Goal: Task Accomplishment & Management: Manage account settings

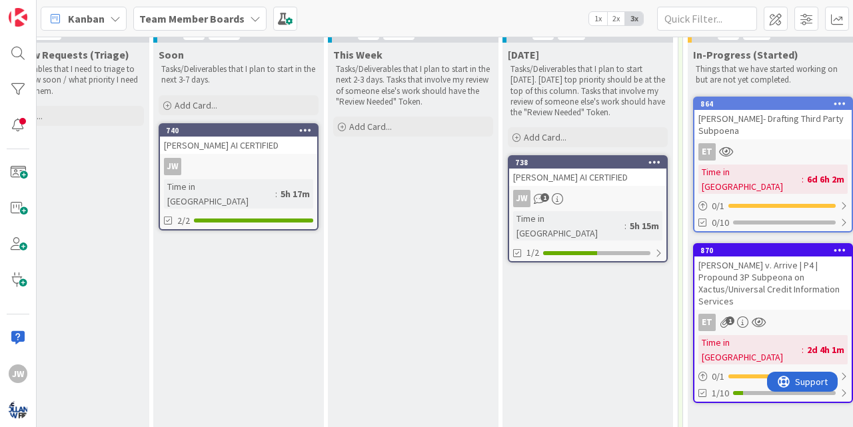
scroll to position [155, 0]
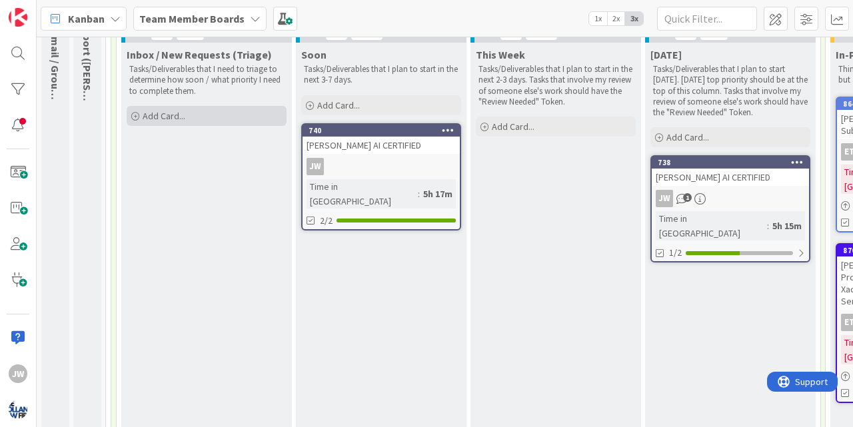
click at [144, 117] on span "Add Card..." at bounding box center [164, 116] width 43 height 12
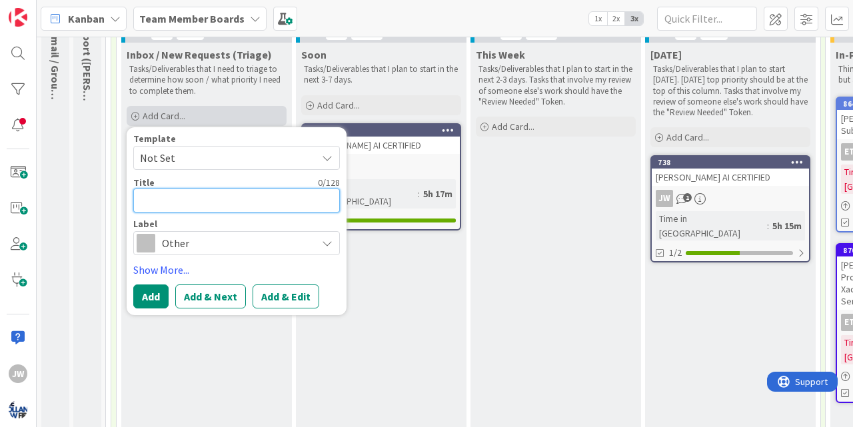
type textarea "C"
type textarea "x"
type textarea "Ca"
type textarea "x"
type textarea "Cam"
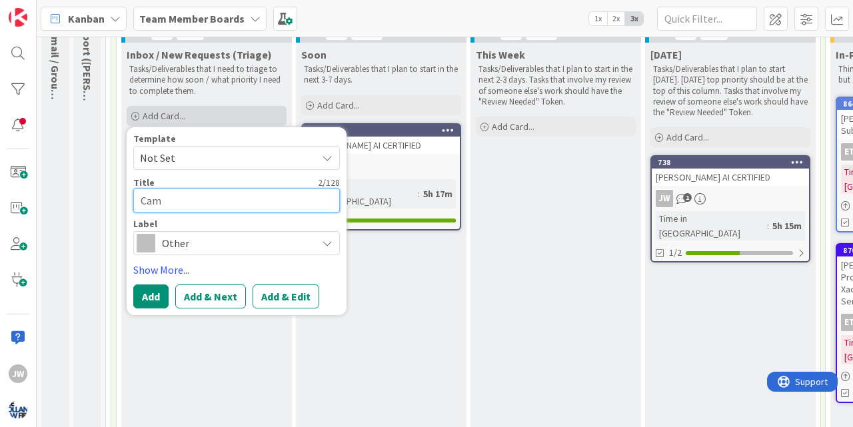
type textarea "x"
type textarea "Camp"
type textarea "x"
type textarea "Campb"
type textarea "x"
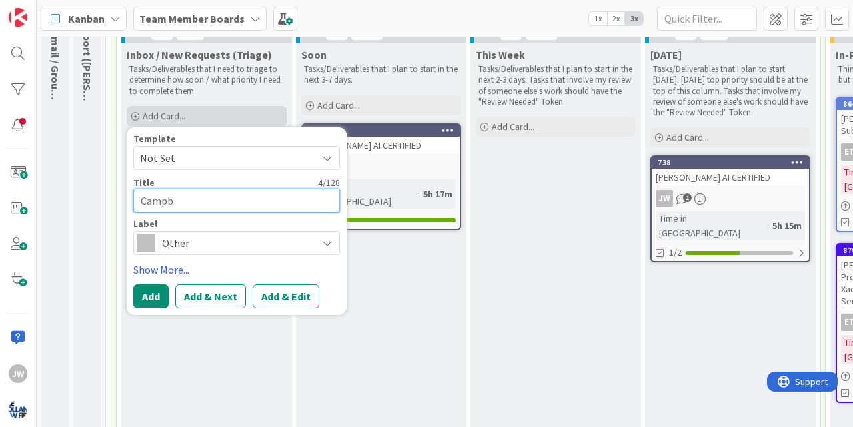
type textarea "Campbe"
type textarea "x"
type textarea "[PERSON_NAME]"
type textarea "x"
type textarea "[PERSON_NAME]"
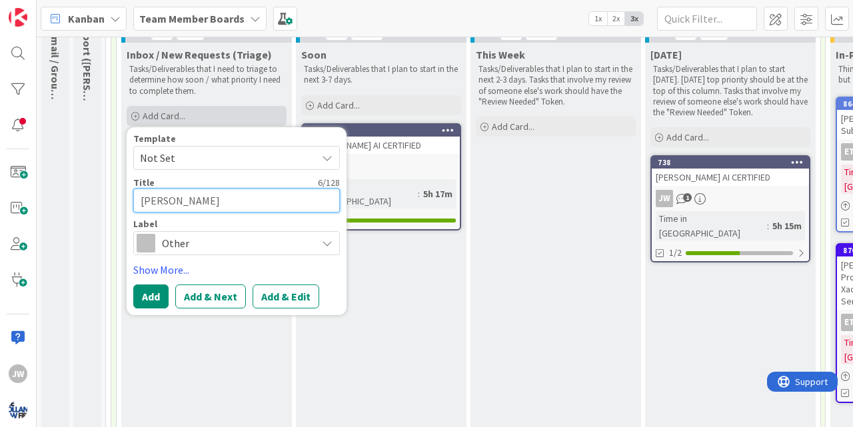
type textarea "x"
type textarea "[PERSON_NAME]:"
type textarea "x"
type textarea "[PERSON_NAME]:"
type textarea "x"
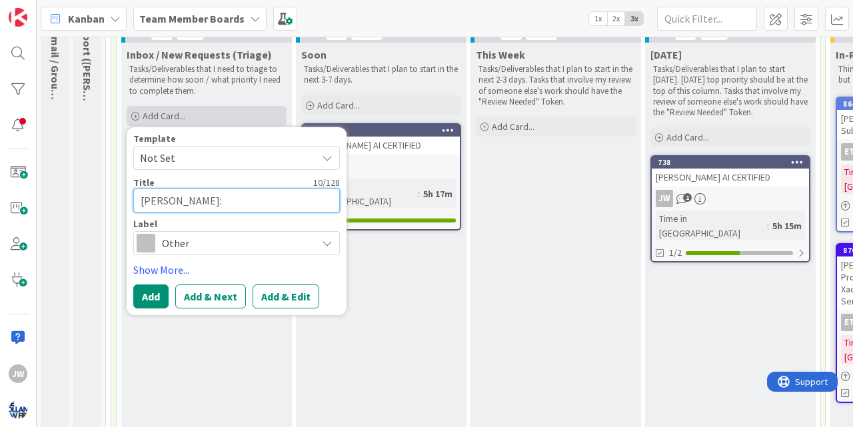
type textarea "[PERSON_NAME]: M"
type textarea "x"
type textarea "[PERSON_NAME]: ME"
type textarea "x"
type textarea "[PERSON_NAME]: MED"
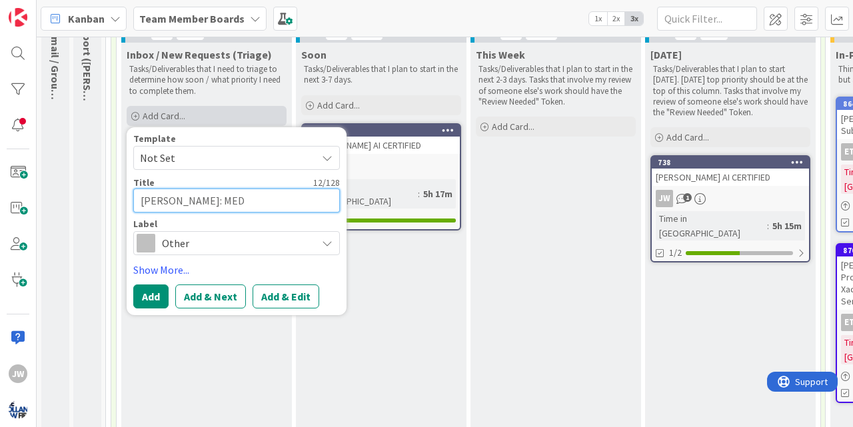
type textarea "x"
type textarea "[PERSON_NAME]: MEDI"
type textarea "x"
type textarea "[PERSON_NAME]: MED"
type textarea "x"
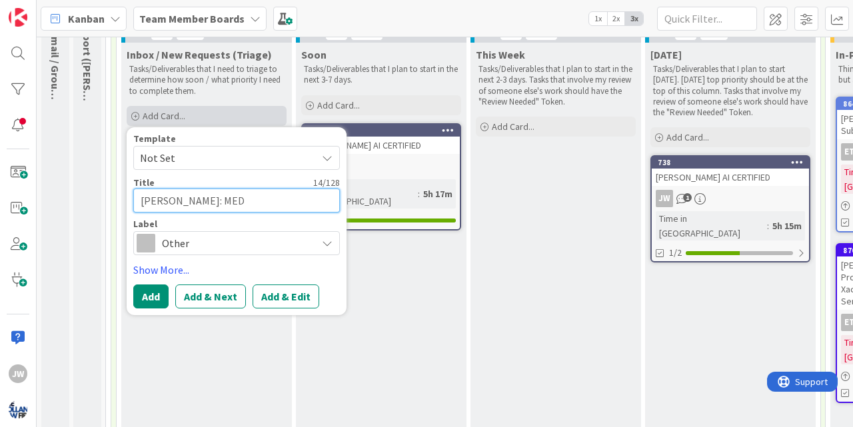
type textarea "[PERSON_NAME]: ME"
type textarea "x"
type textarea "[PERSON_NAME]: M"
type textarea "x"
type textarea "[PERSON_NAME]: Me"
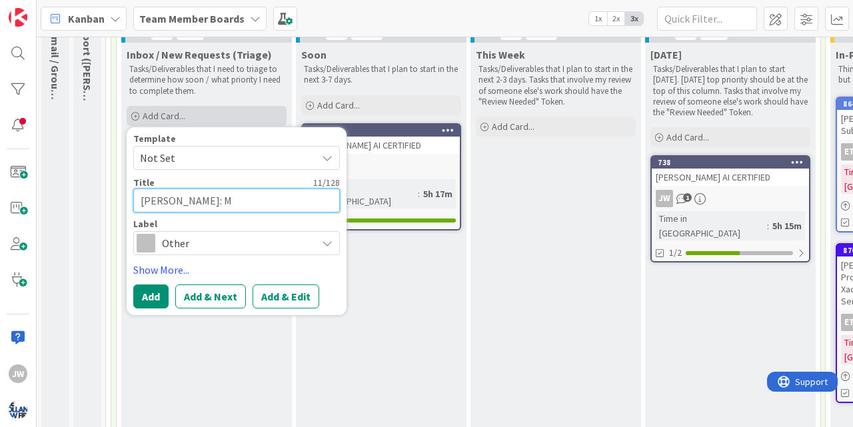
type textarea "x"
type textarea "[PERSON_NAME]: Med"
type textarea "x"
type textarea "[PERSON_NAME]: Medi"
type textarea "x"
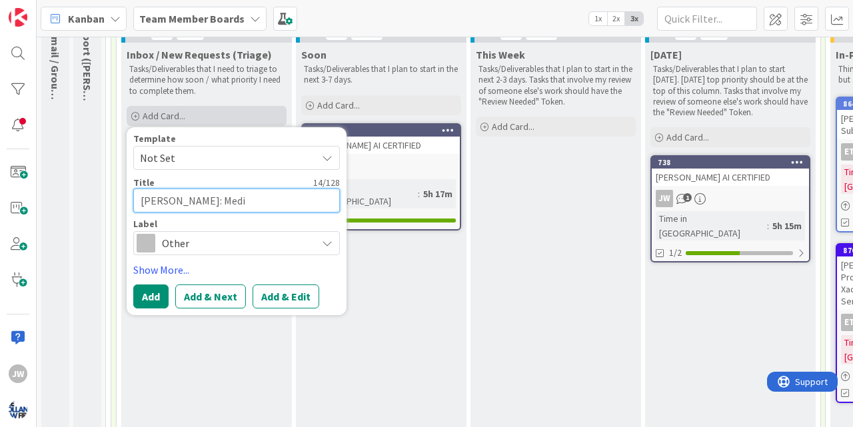
type textarea "[PERSON_NAME]: Medic"
type textarea "x"
type textarea "[PERSON_NAME]: Medica"
type textarea "x"
type textarea "[PERSON_NAME]: Medical"
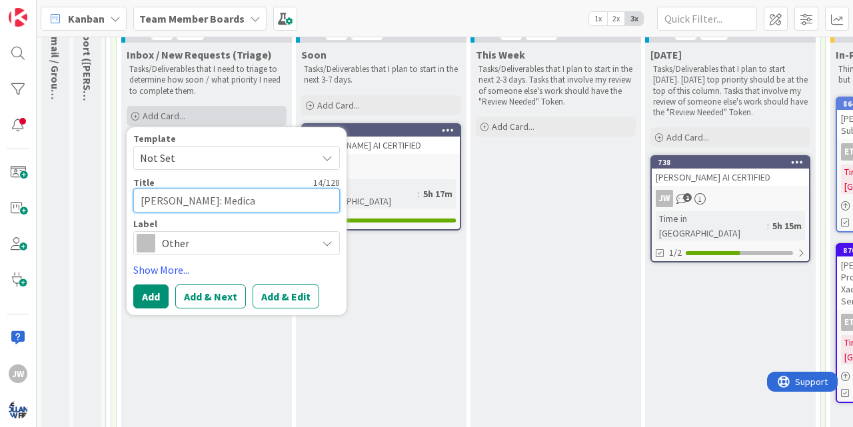
type textarea "x"
type textarea "[PERSON_NAME]: Medical"
type textarea "x"
type textarea "[PERSON_NAME]: Medical A"
type textarea "x"
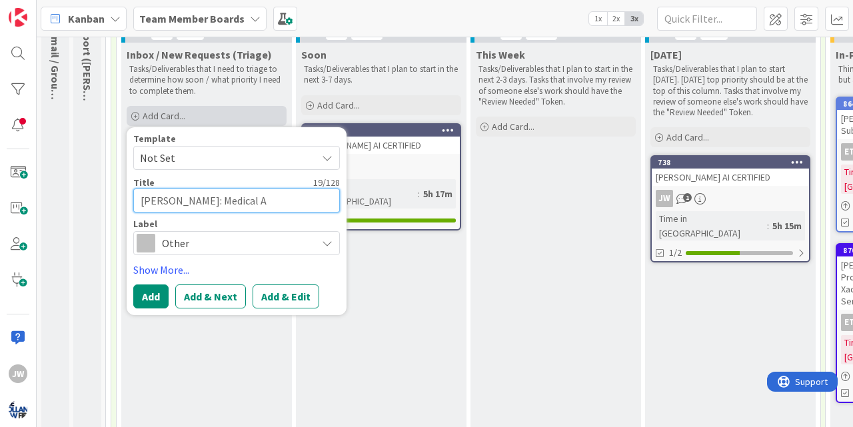
type textarea "[PERSON_NAME]: Medical Au"
type textarea "x"
type textarea "[PERSON_NAME]: Medical Aut"
type textarea "x"
type textarea "[PERSON_NAME]: Medical Auth"
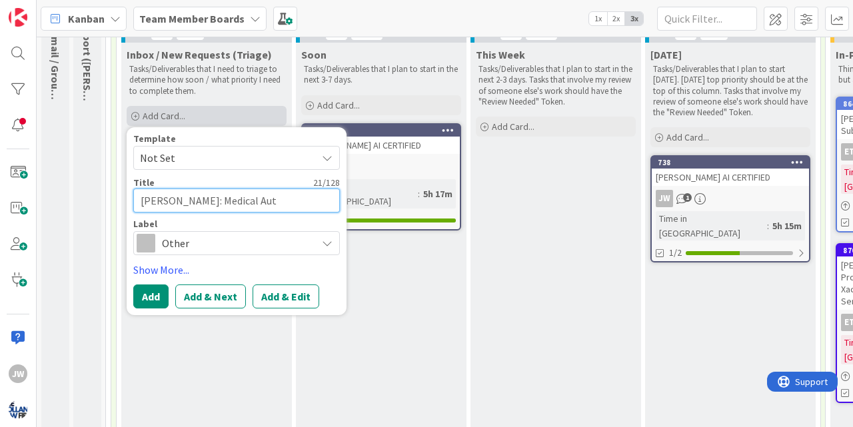
type textarea "x"
type textarea "[PERSON_NAME]: Medical Autho"
type textarea "x"
type textarea "[PERSON_NAME]: Medical Author"
type textarea "x"
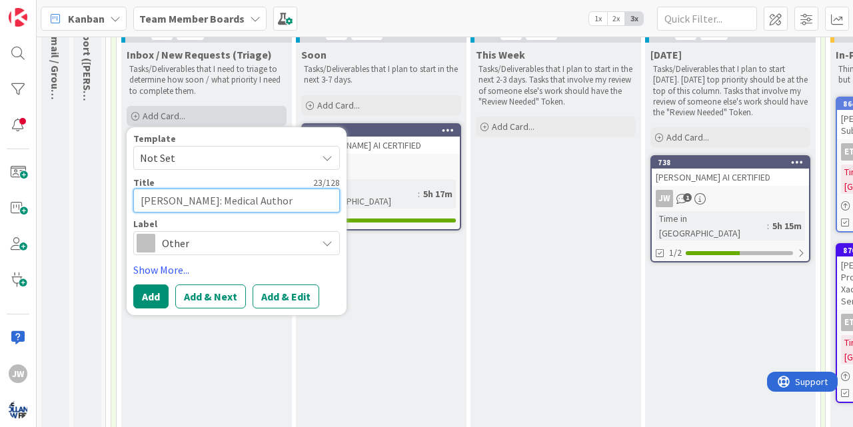
type textarea "[PERSON_NAME]: Medical Authori"
type textarea "x"
type textarea "[PERSON_NAME]: Medical Authoriz"
type textarea "x"
type textarea "[PERSON_NAME]: Medical Authoriza"
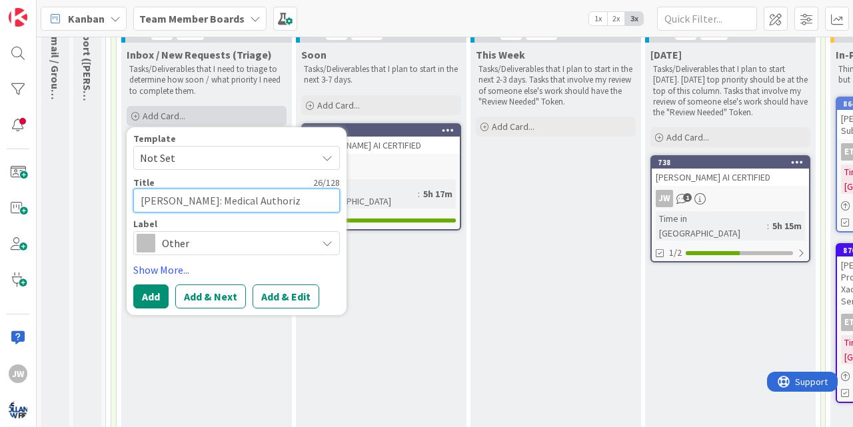
type textarea "x"
type textarea "[PERSON_NAME]: Medical Authorizat"
type textarea "x"
type textarea "[PERSON_NAME]: Medical Authorizati"
type textarea "x"
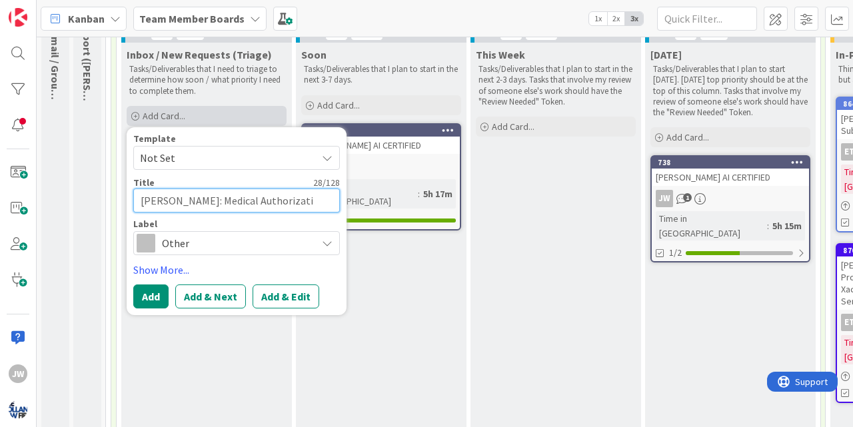
type textarea "[PERSON_NAME]: Medical Authorizatio"
type textarea "x"
type textarea "[PERSON_NAME]: Medical Authorization"
type textarea "x"
type textarea "[PERSON_NAME]: Medical Authorization"
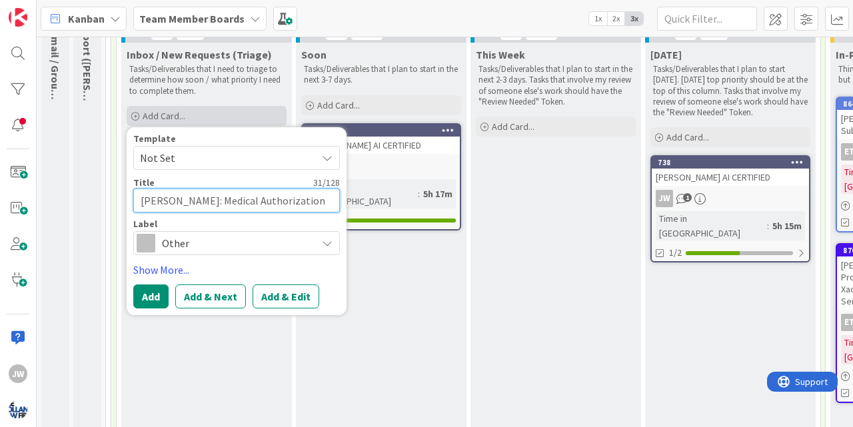
type textarea "x"
type textarea "[PERSON_NAME]: Medical Authorization F"
type textarea "x"
type textarea "[PERSON_NAME]: Medical Authorization Fo"
type textarea "x"
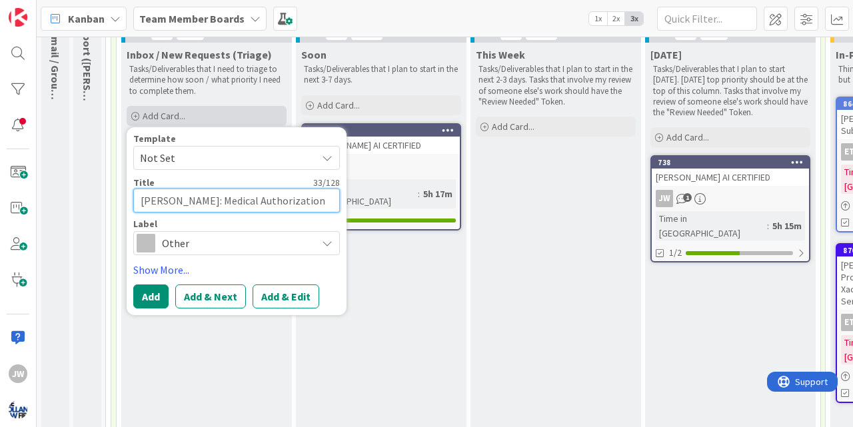
type textarea "[PERSON_NAME]: Medical Authorization For"
type textarea "x"
type textarea "[PERSON_NAME]: Medical Authorization Form"
type textarea "x"
type textarea "[PERSON_NAME]: Medical Authorization Form"
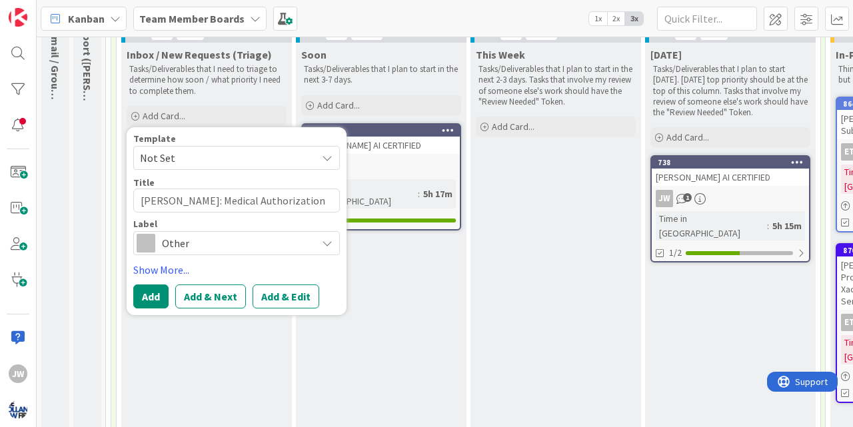
click at [194, 157] on span "Not Set" at bounding box center [223, 157] width 167 height 17
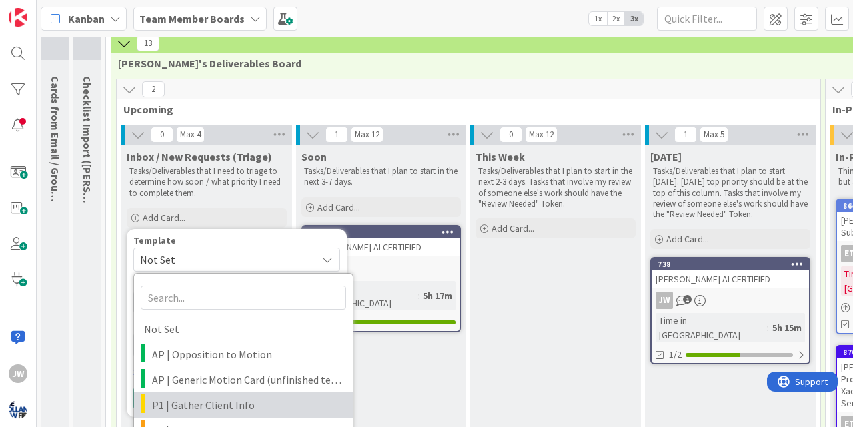
scroll to position [49, 0]
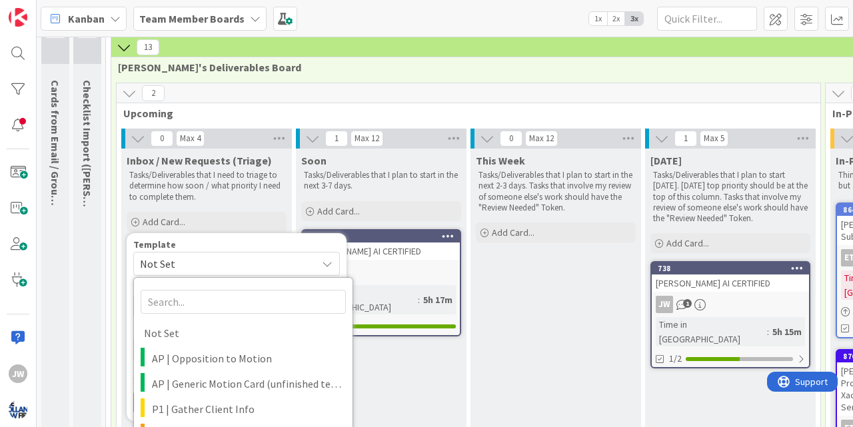
click at [197, 255] on span "Not Set" at bounding box center [223, 263] width 167 height 17
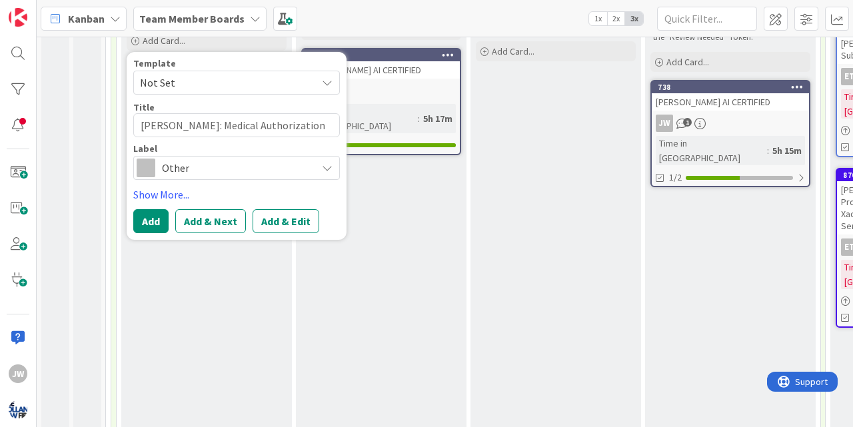
scroll to position [231, 0]
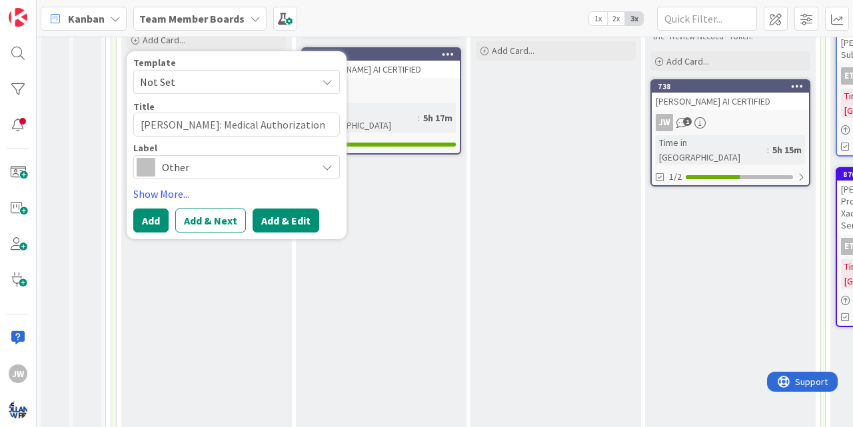
click at [263, 219] on button "Add & Edit" at bounding box center [286, 221] width 67 height 24
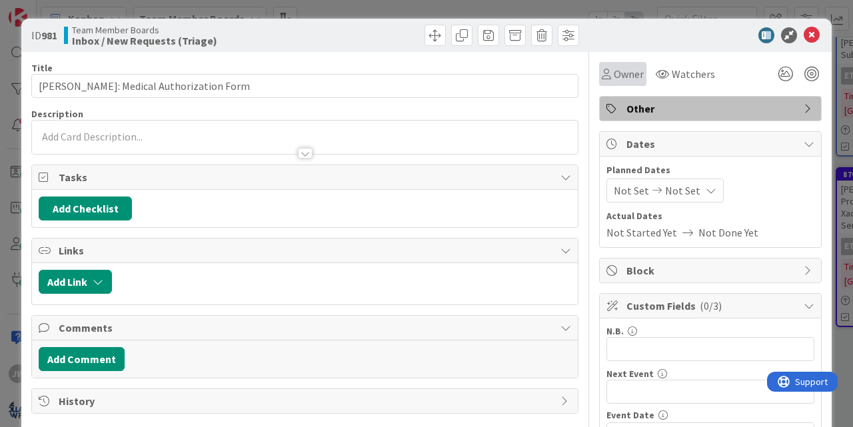
click at [622, 66] on div "Owner" at bounding box center [622, 74] width 47 height 24
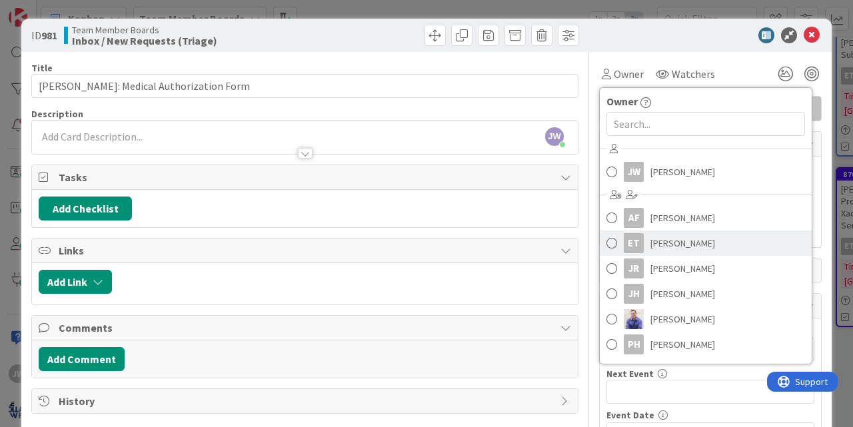
click at [638, 247] on div "ET" at bounding box center [634, 243] width 20 height 20
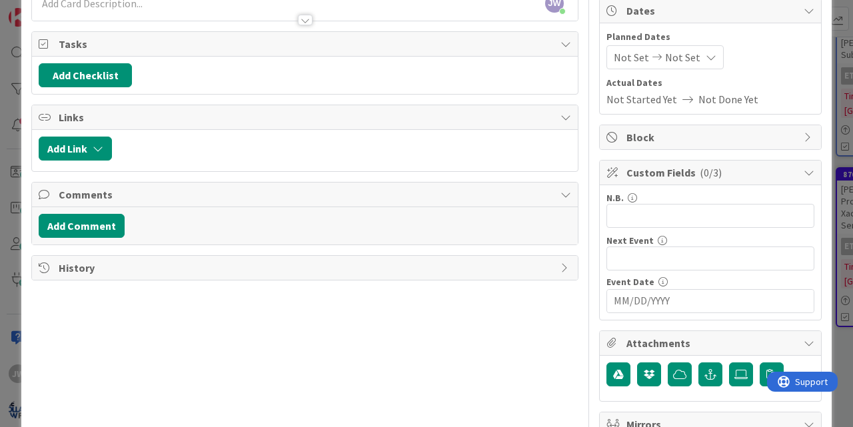
scroll to position [123, 0]
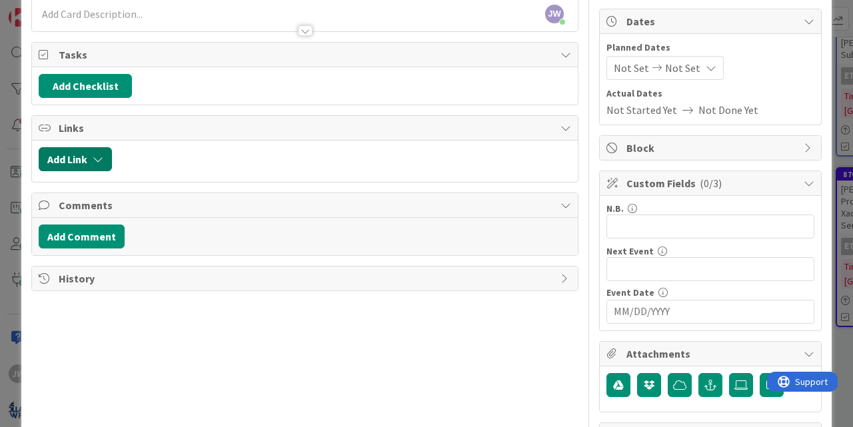
click at [101, 150] on button "Add Link" at bounding box center [75, 159] width 73 height 24
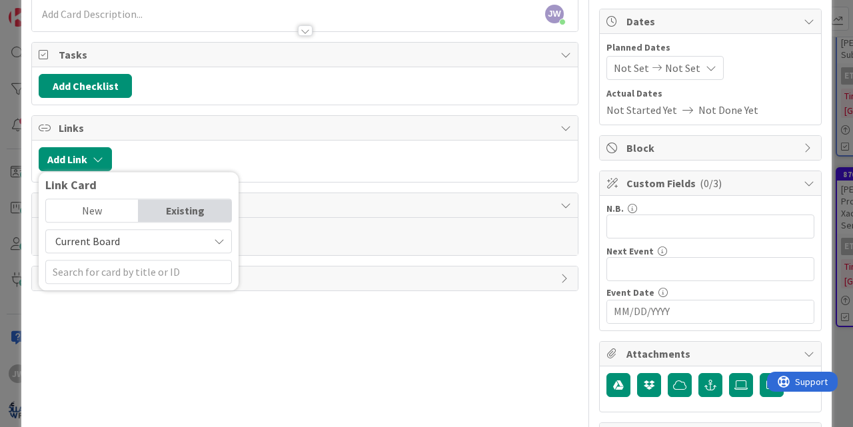
click at [125, 237] on span "Current Board" at bounding box center [127, 241] width 149 height 19
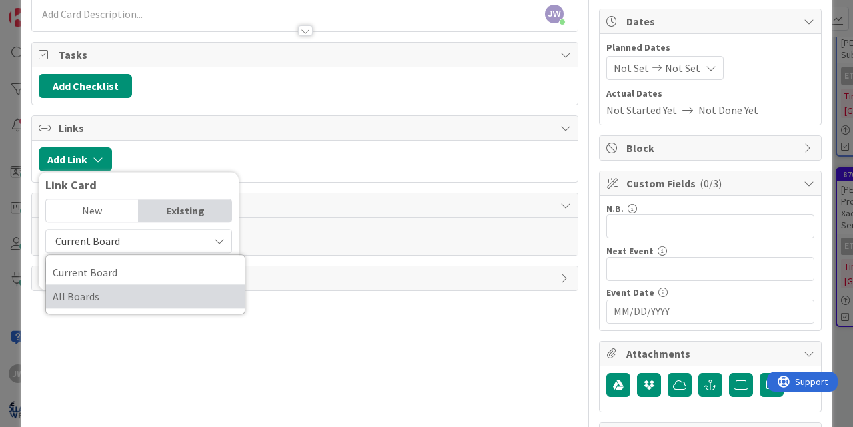
click at [125, 294] on span "All Boards" at bounding box center [145, 296] width 185 height 20
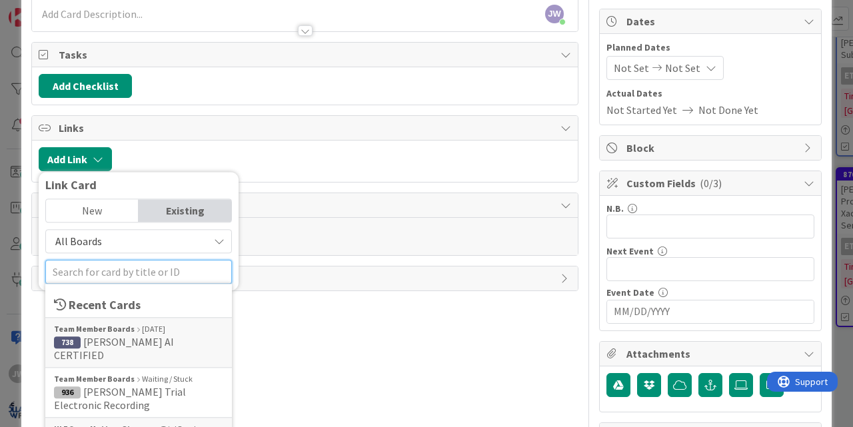
click at [125, 274] on input "text" at bounding box center [138, 272] width 187 height 24
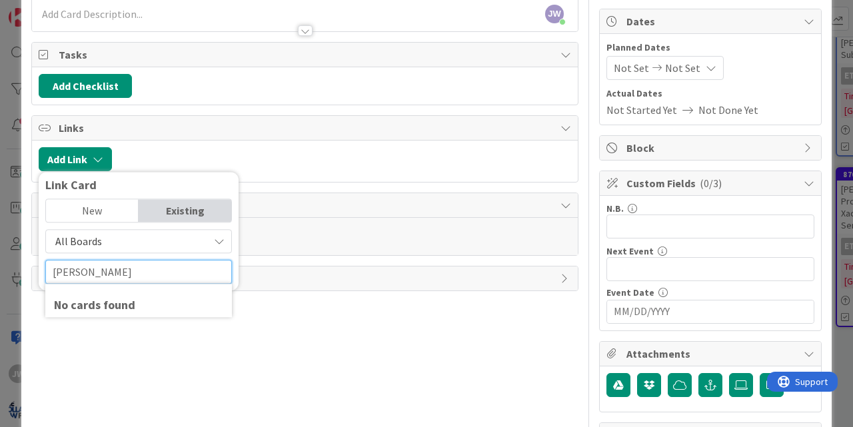
type input "[PERSON_NAME]"
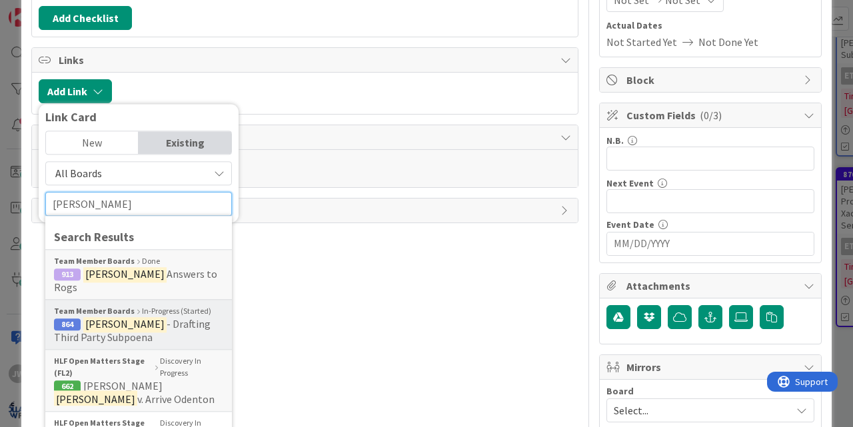
scroll to position [196, 0]
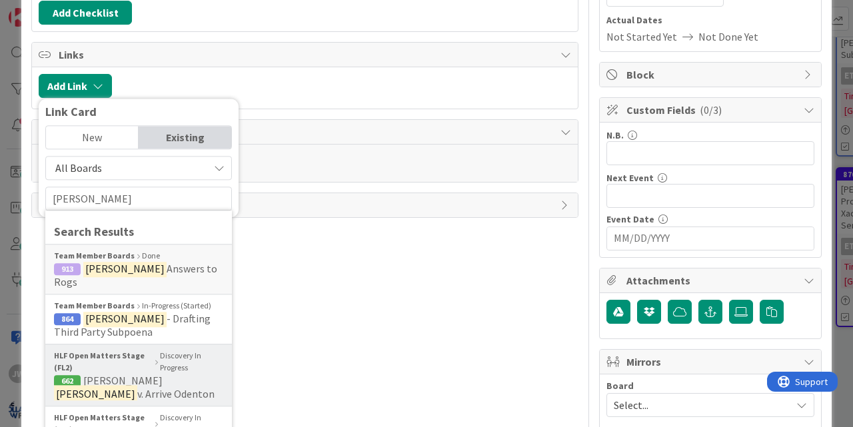
click at [162, 374] on span "662 [PERSON_NAME] v. Arrive Odenton" at bounding box center [138, 387] width 169 height 27
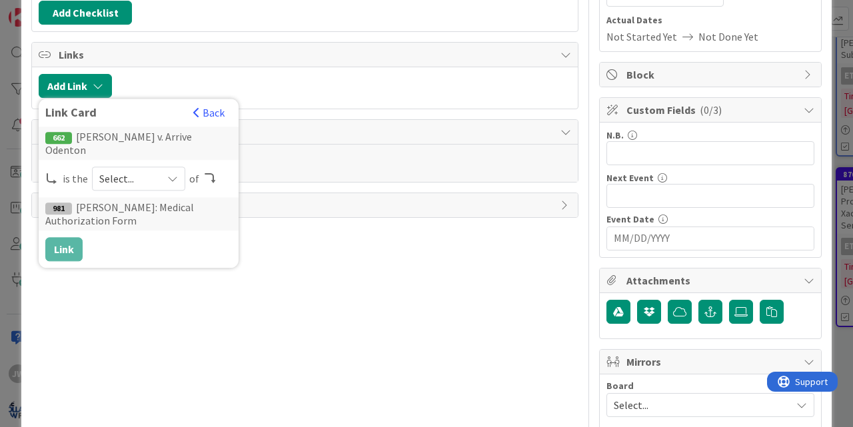
click at [126, 169] on span "Select..." at bounding box center [127, 178] width 56 height 19
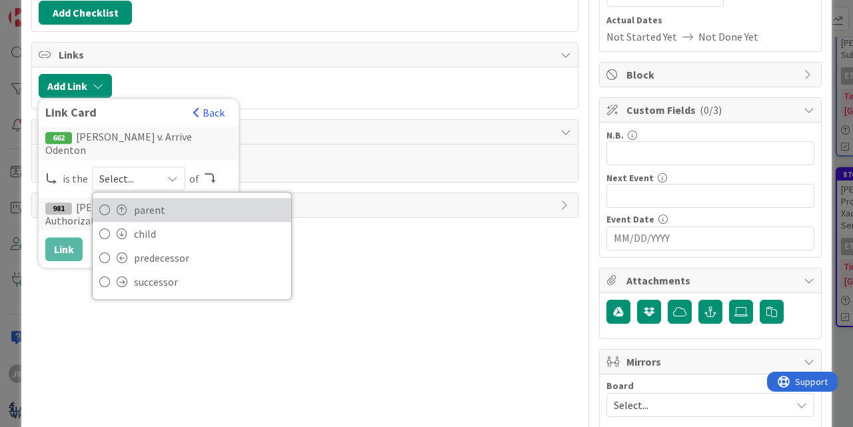
click at [122, 205] on span at bounding box center [122, 210] width 11 height 11
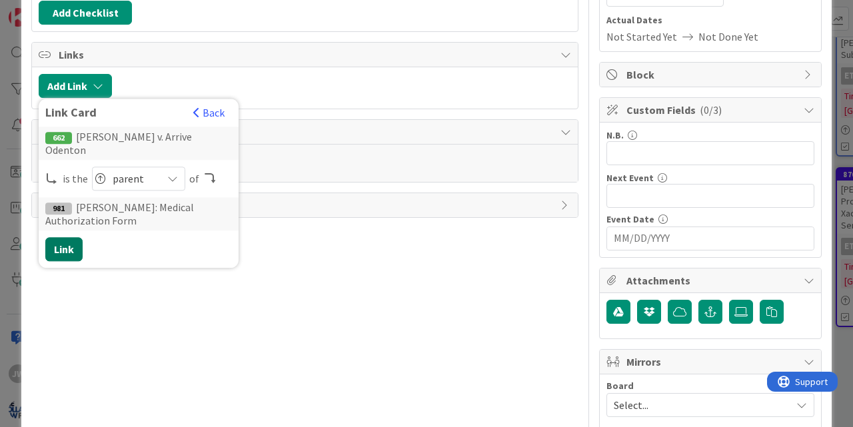
click at [58, 238] on button "Link" at bounding box center [63, 249] width 37 height 24
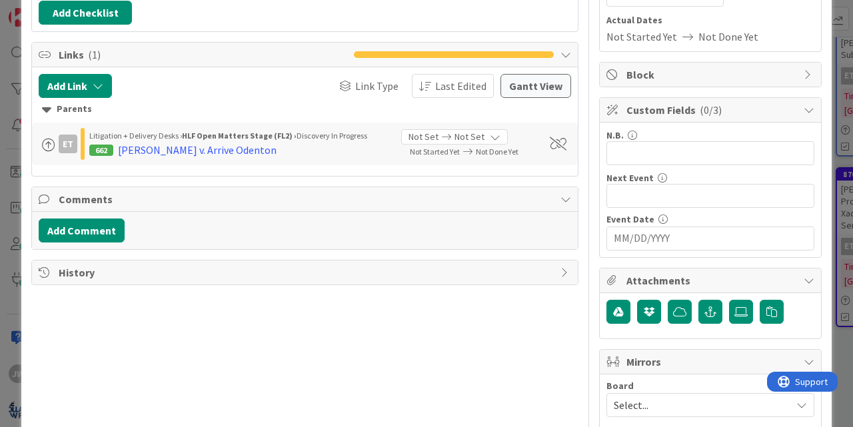
scroll to position [0, 0]
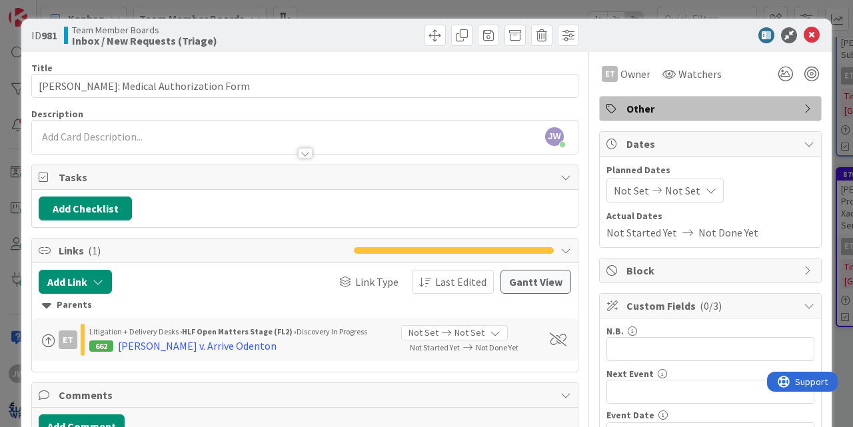
click at [637, 113] on span "Other" at bounding box center [711, 109] width 171 height 16
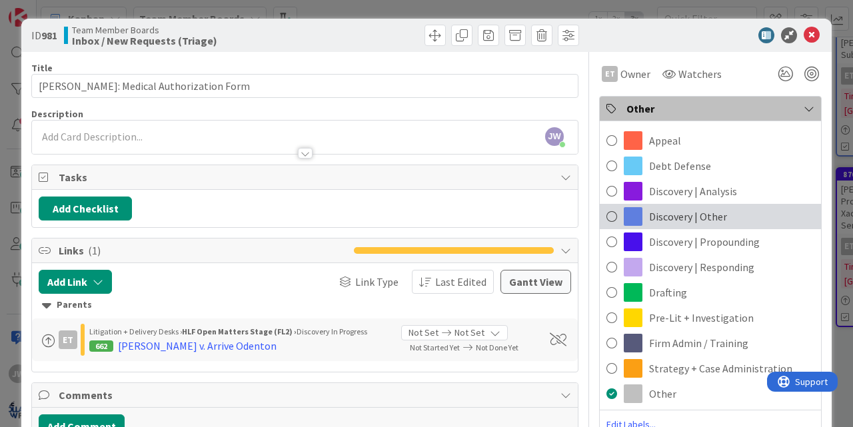
click at [674, 213] on span "Discovery | Other" at bounding box center [688, 217] width 78 height 16
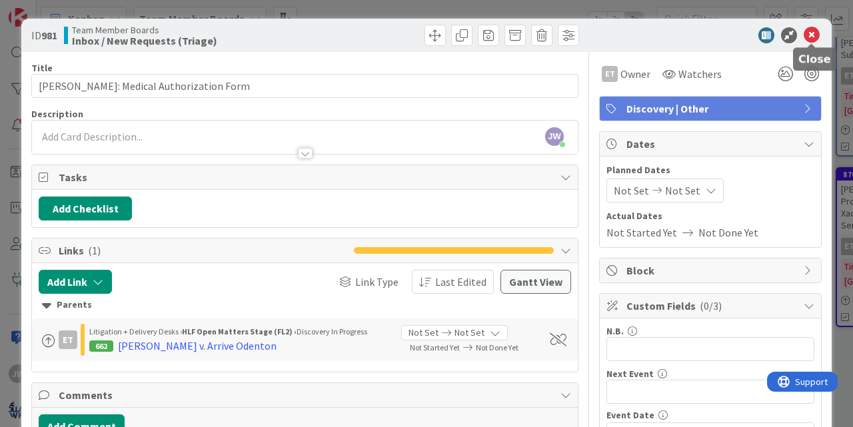
click at [811, 41] on icon at bounding box center [811, 35] width 16 height 16
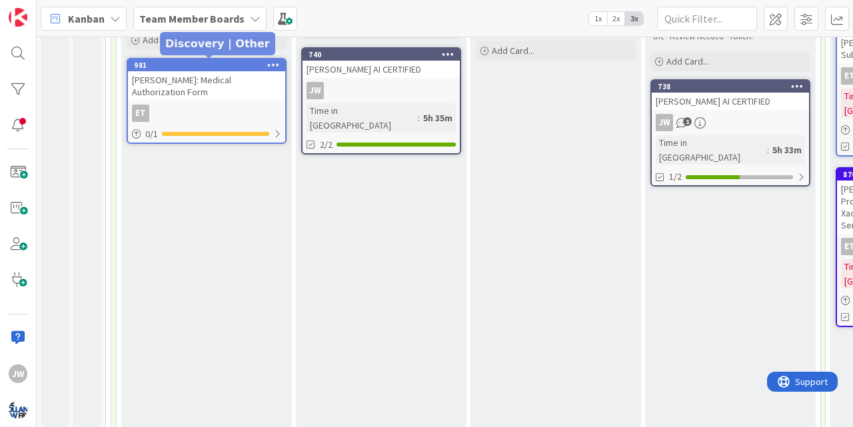
click at [197, 64] on div "981" at bounding box center [209, 65] width 151 height 9
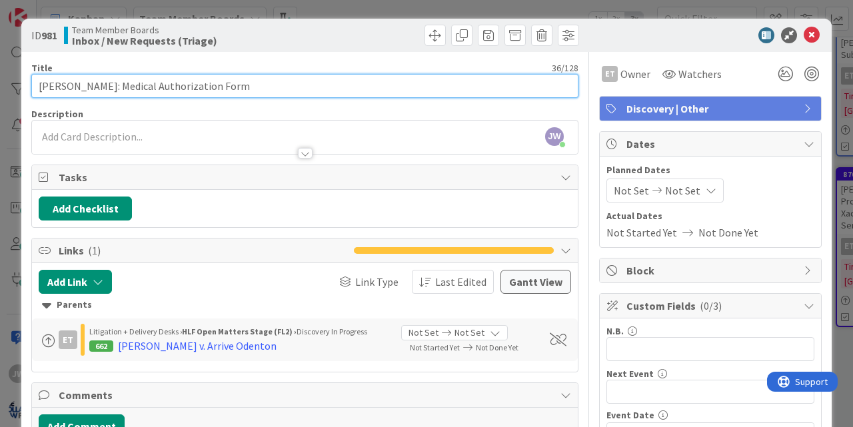
click at [89, 87] on input "[PERSON_NAME]: Medical Authorization Form" at bounding box center [304, 86] width 547 height 24
type input "[PERSON_NAME]: Client to Fill Out and Return Medical Authorization Form"
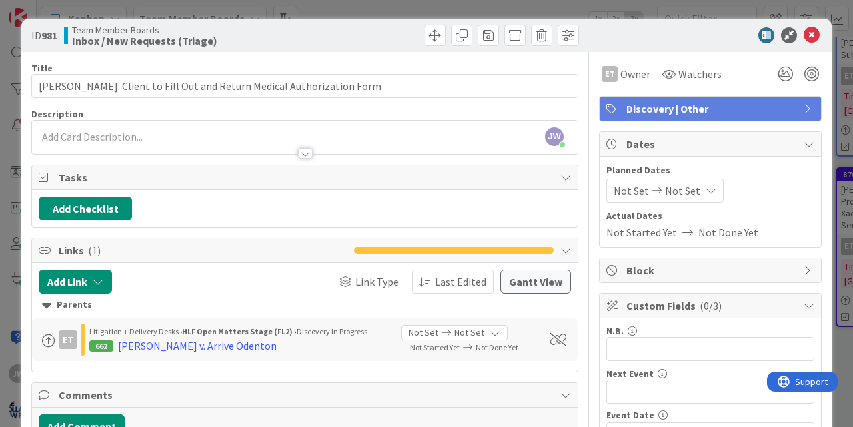
click at [374, 45] on div at bounding box center [443, 35] width 270 height 21
click at [807, 30] on icon at bounding box center [811, 35] width 16 height 16
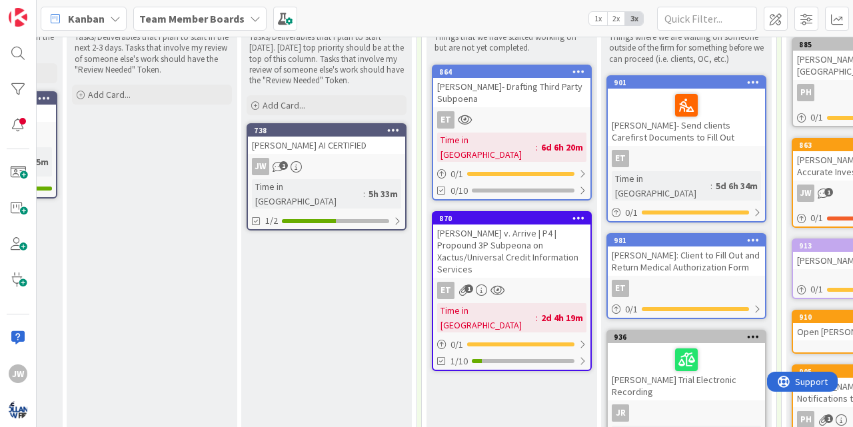
scroll to position [187, 408]
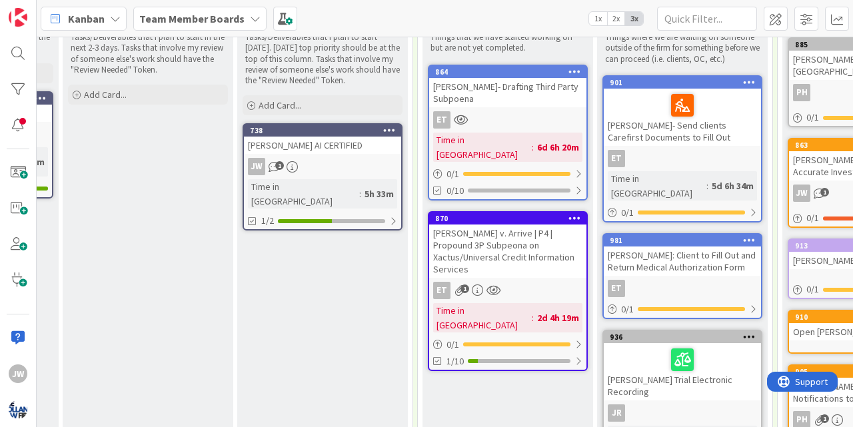
click at [749, 235] on icon at bounding box center [749, 239] width 13 height 9
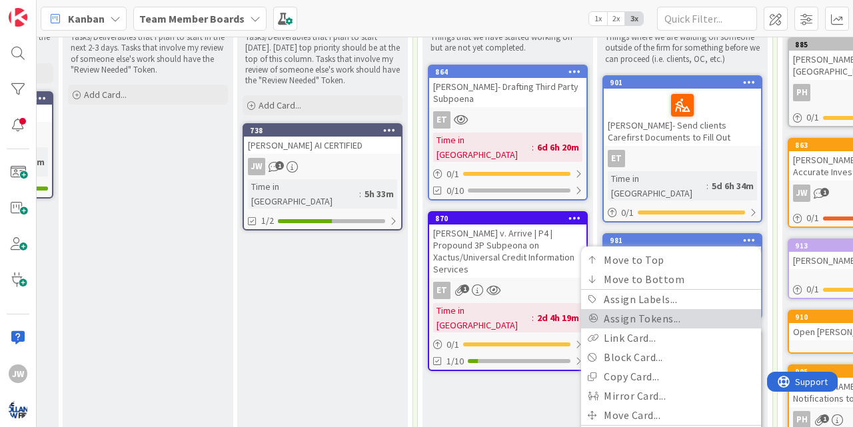
click at [682, 309] on link "Assign Tokens..." at bounding box center [671, 318] width 180 height 19
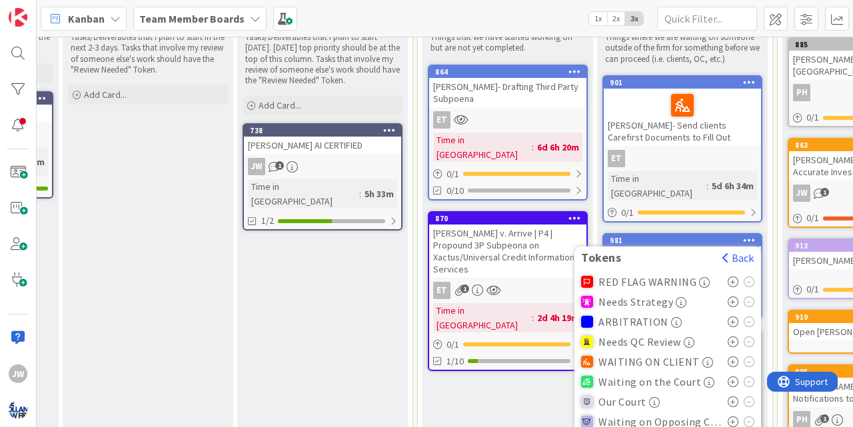
click at [651, 356] on span "WAITING ON CLIENT" at bounding box center [648, 362] width 101 height 12
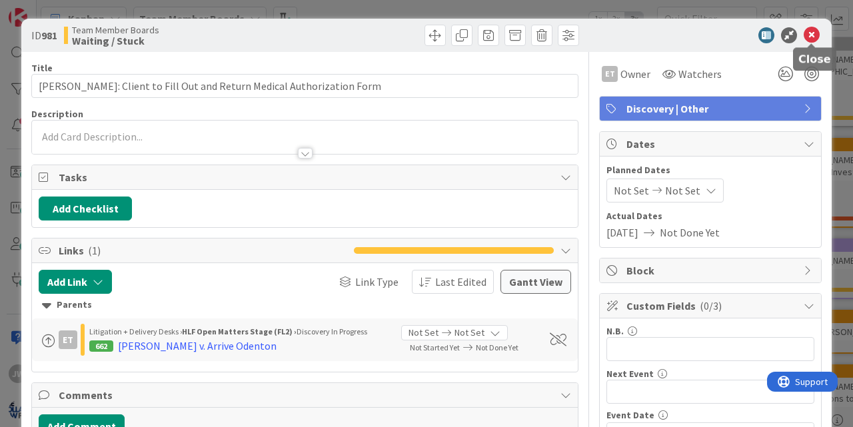
click at [813, 34] on icon at bounding box center [811, 35] width 16 height 16
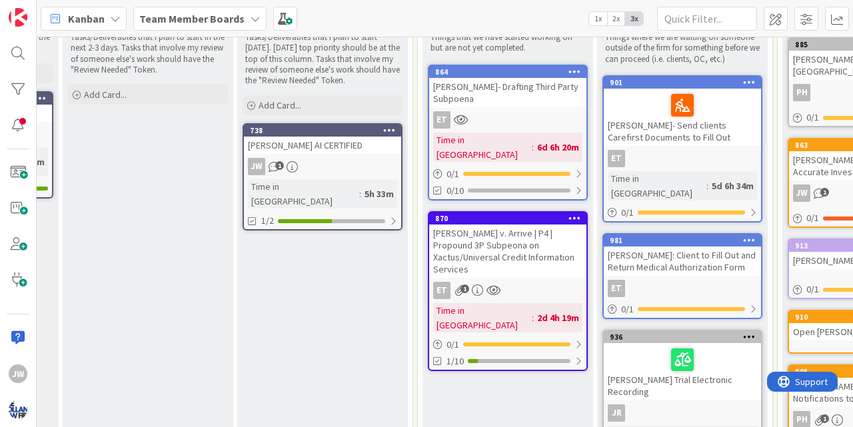
click at [758, 236] on div at bounding box center [749, 240] width 24 height 9
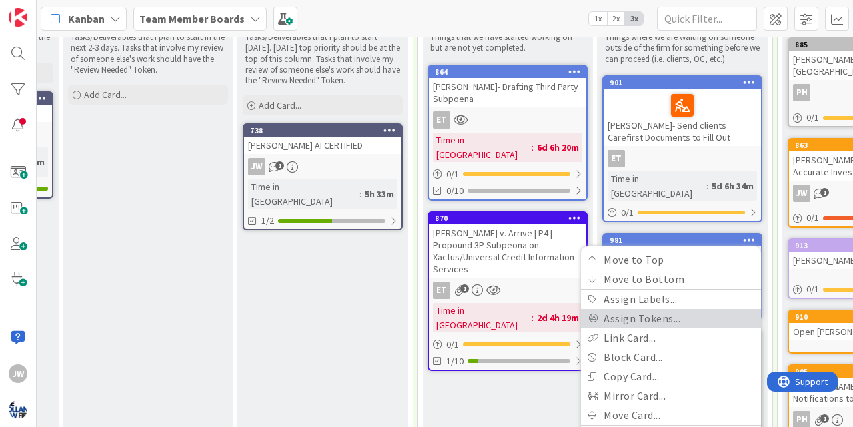
click at [672, 309] on link "Assign Tokens..." at bounding box center [671, 318] width 180 height 19
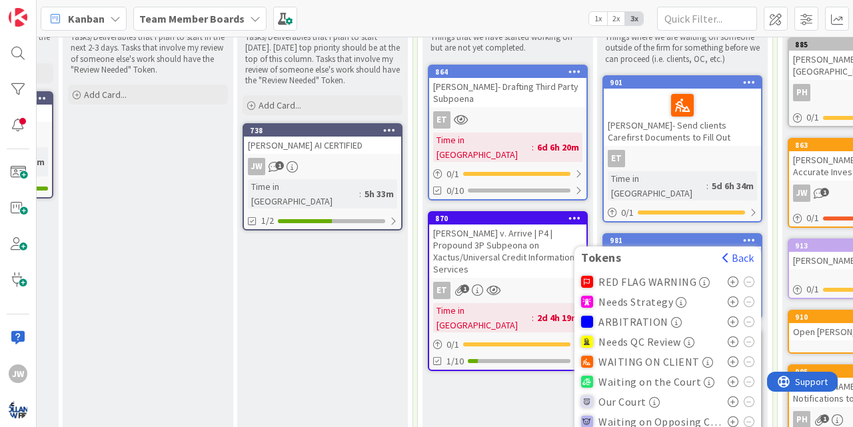
click at [732, 356] on icon at bounding box center [733, 361] width 11 height 11
click at [767, 234] on div "3 Max 10 Waiting / Stuck Things where we are waiting on someone outside of the …" at bounding box center [682, 355] width 175 height 728
